Goal: Check status: Check status

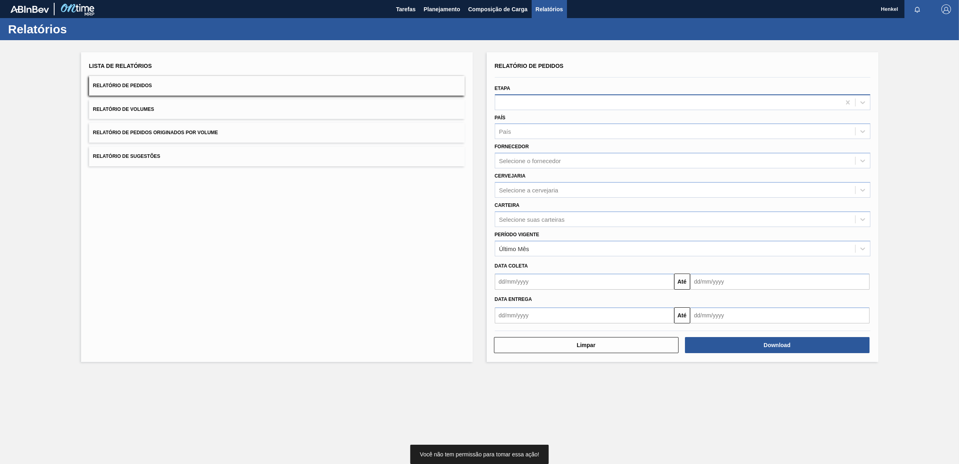
click at [539, 99] on div at bounding box center [668, 102] width 346 height 12
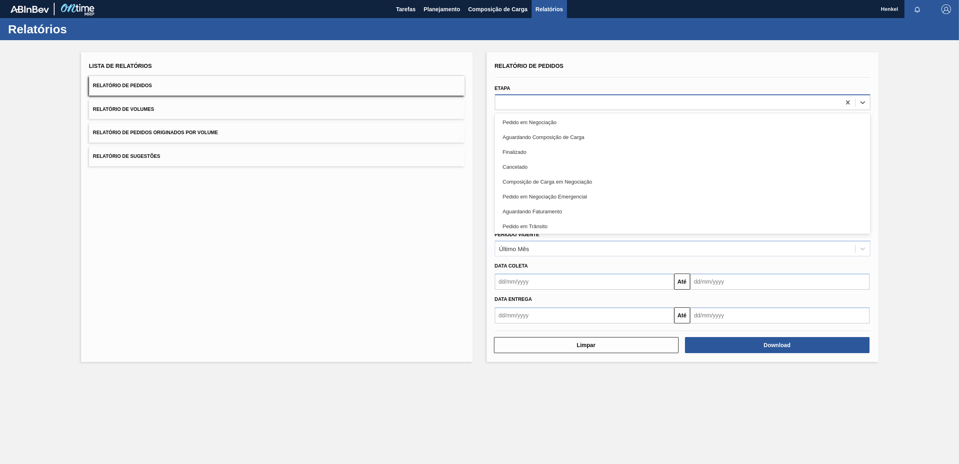
paste input "2018476"
type input "2018476"
click at [446, 5] on span "Planejamento" at bounding box center [442, 9] width 37 height 10
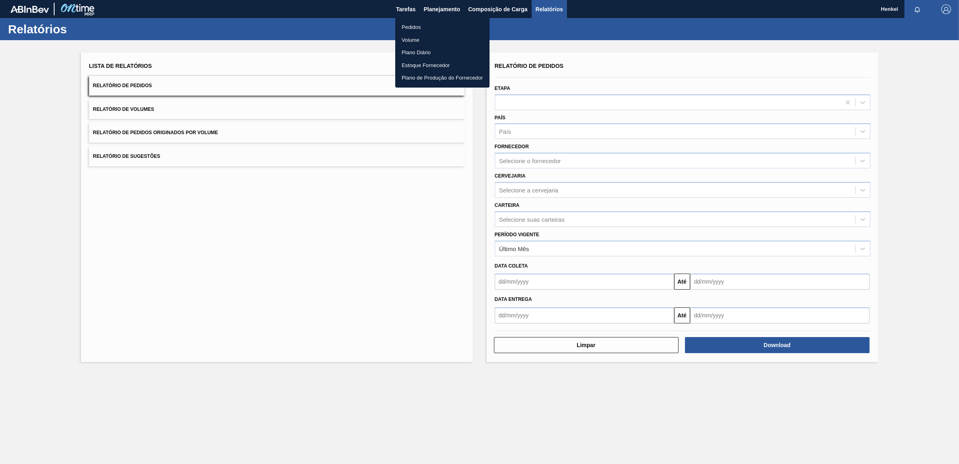
click at [409, 21] on li "Pedidos" at bounding box center [442, 27] width 94 height 13
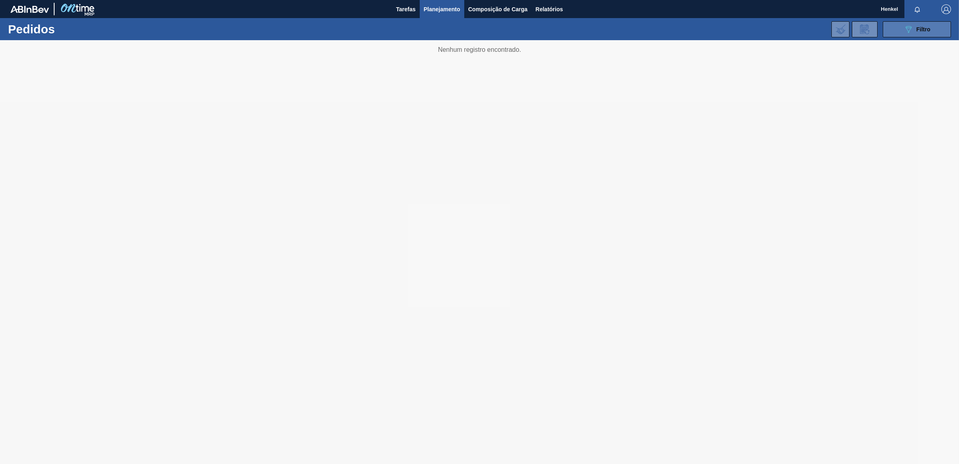
click at [912, 26] on icon "089F7B8B-B2A5-4AFE-B5C0-19BA573D28AC" at bounding box center [909, 29] width 10 height 10
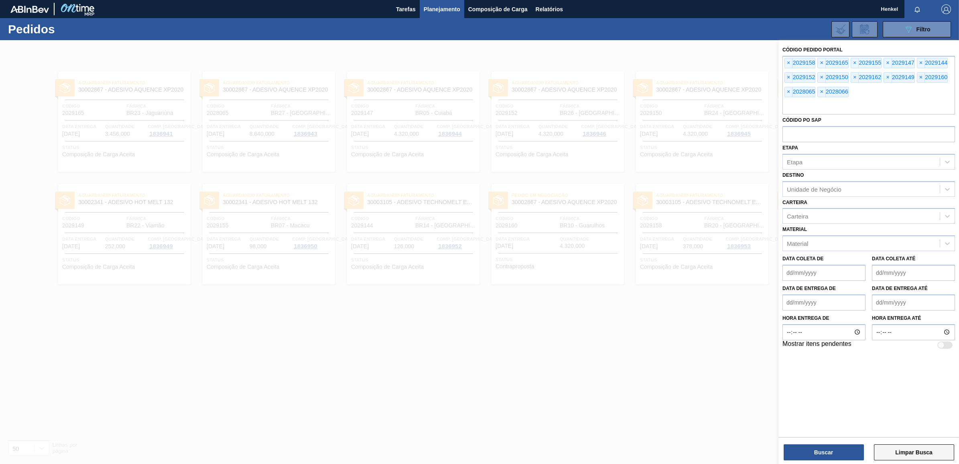
click at [878, 450] on button "Limpar Busca" at bounding box center [914, 452] width 80 height 16
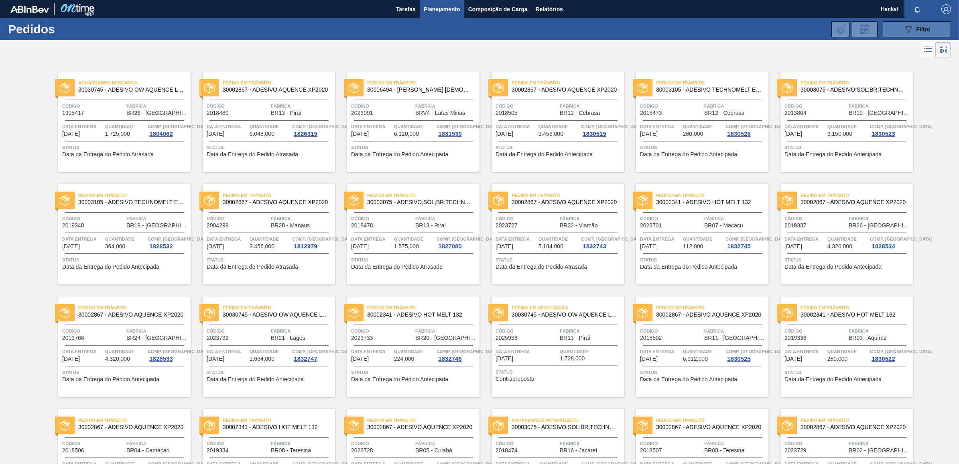
click at [910, 27] on icon at bounding box center [909, 29] width 6 height 7
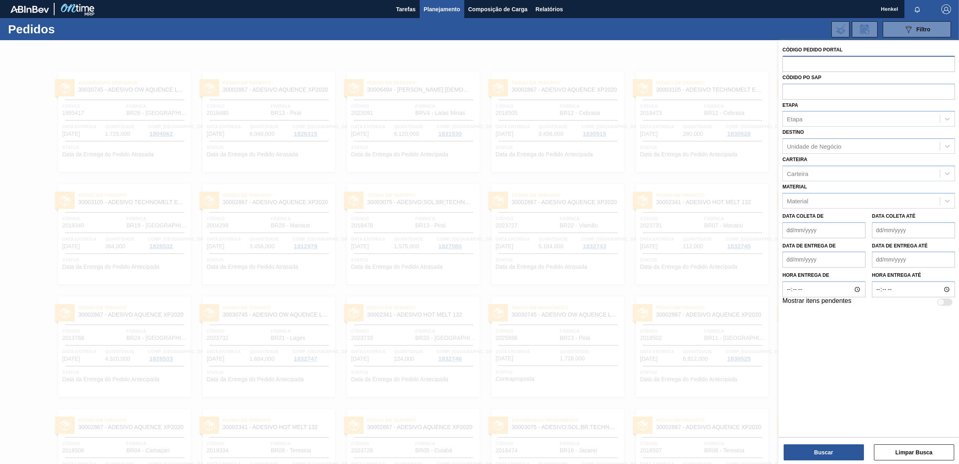
click at [826, 65] on input "text" at bounding box center [869, 63] width 173 height 15
paste input "2018476"
type input "2018476"
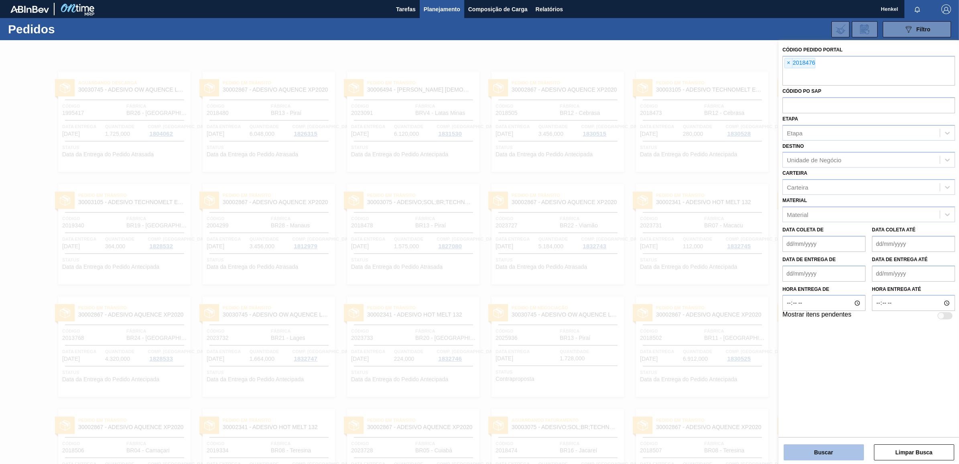
click at [817, 445] on button "Buscar" at bounding box center [824, 452] width 80 height 16
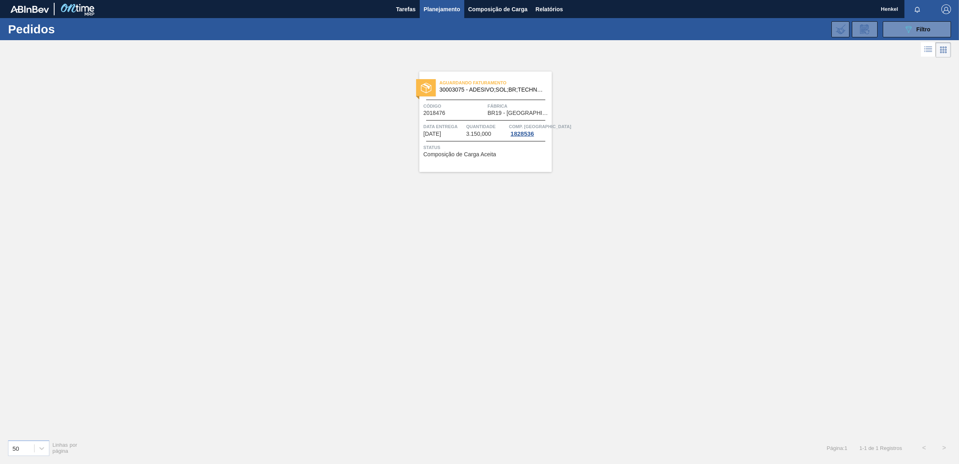
click at [467, 145] on span "Status" at bounding box center [487, 147] width 126 height 8
